Goal: Navigation & Orientation: Find specific page/section

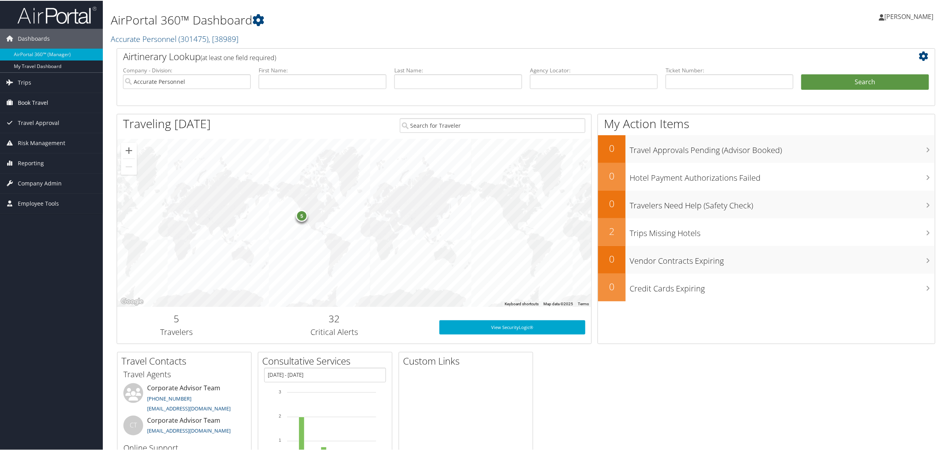
click at [32, 97] on span "Book Travel" at bounding box center [33, 102] width 30 height 20
click at [28, 78] on span "Trips" at bounding box center [24, 82] width 13 height 20
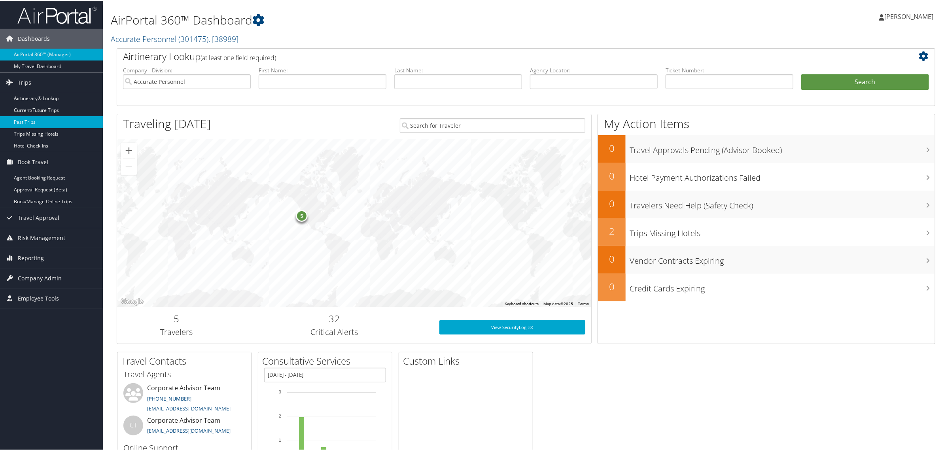
click at [40, 127] on link "Past Trips" at bounding box center [51, 121] width 103 height 12
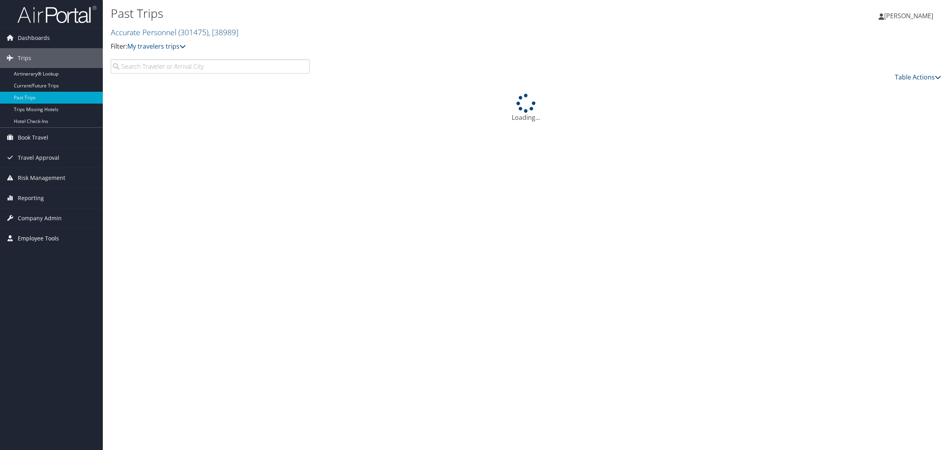
click at [30, 238] on span "Employee Tools" at bounding box center [38, 239] width 41 height 20
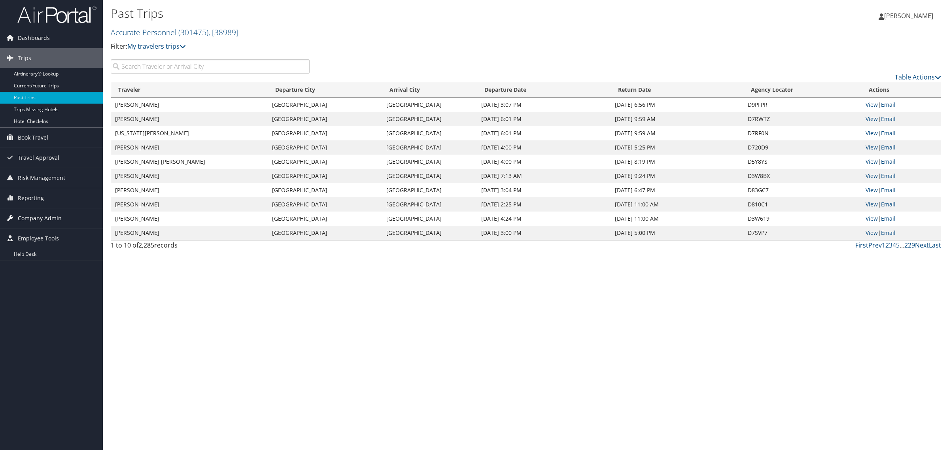
click at [23, 212] on span "Company Admin" at bounding box center [40, 218] width 44 height 20
click at [23, 200] on span "Reporting" at bounding box center [31, 198] width 26 height 20
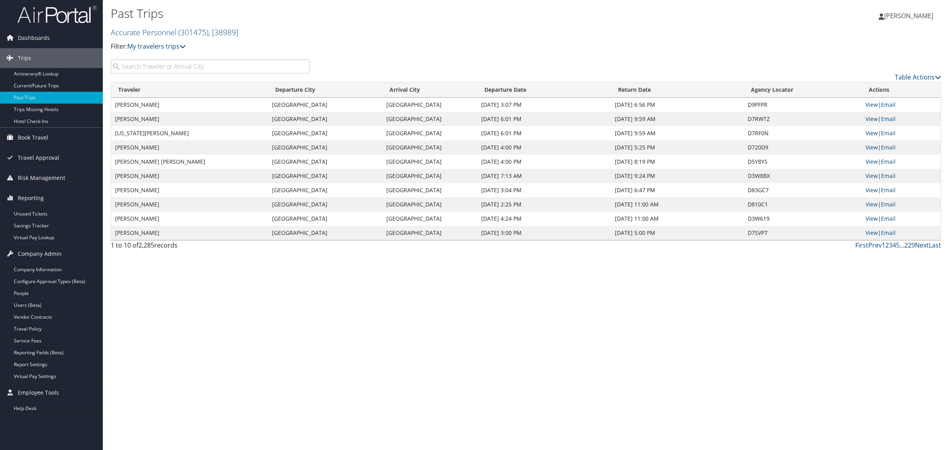
drag, startPoint x: 822, startPoint y: 22, endPoint x: 906, endPoint y: 14, distance: 85.0
click at [823, 22] on div "Karla Sanchez Karla Sanchez My Settings Travel Agency Contacts View Travel Prof…" at bounding box center [791, 19] width 316 height 30
click at [909, 16] on span "[PERSON_NAME]" at bounding box center [908, 15] width 49 height 9
click at [864, 61] on link "Travel Agency Contacts" at bounding box center [889, 56] width 88 height 13
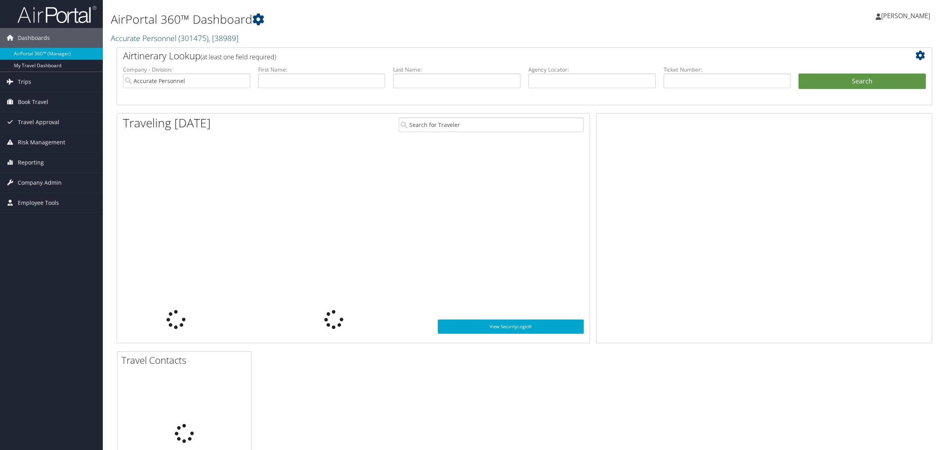
click at [902, 11] on link "[PERSON_NAME]" at bounding box center [907, 16] width 62 height 24
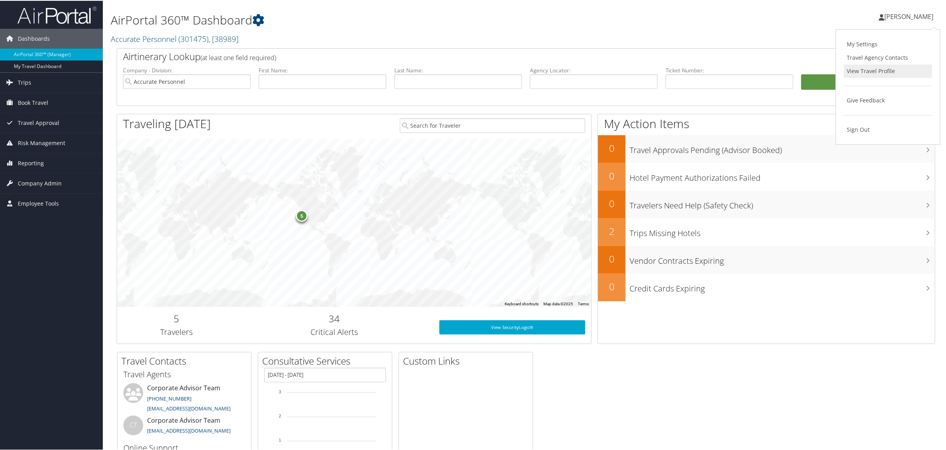
click at [865, 76] on link "View Travel Profile" at bounding box center [888, 70] width 88 height 13
click at [912, 17] on span "[PERSON_NAME]" at bounding box center [908, 15] width 49 height 9
click at [865, 76] on link "View Travel Profile" at bounding box center [888, 70] width 88 height 13
